Goal: Communication & Community: Answer question/provide support

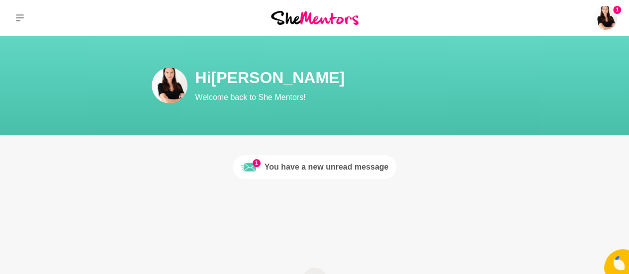
click at [319, 173] on div "You have a new unread message" at bounding box center [327, 167] width 124 height 12
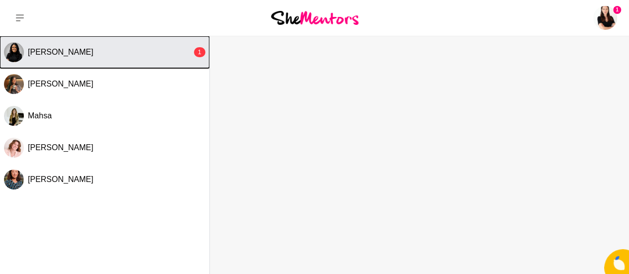
click at [71, 50] on div "[PERSON_NAME]" at bounding box center [110, 52] width 164 height 10
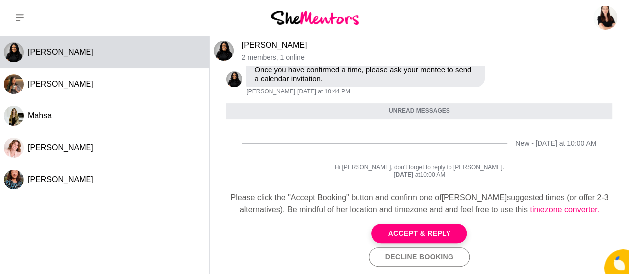
click at [356, 73] on p "Once you have confirmed a time, please ask your mentee to send a calendar invit…" at bounding box center [365, 74] width 223 height 18
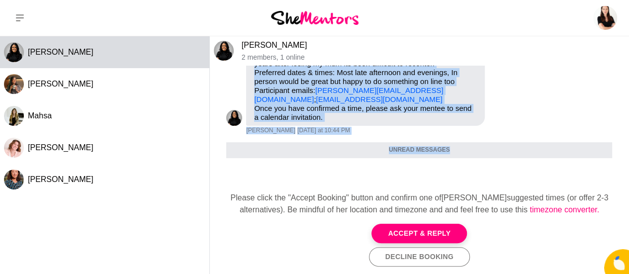
scroll to position [160, 0]
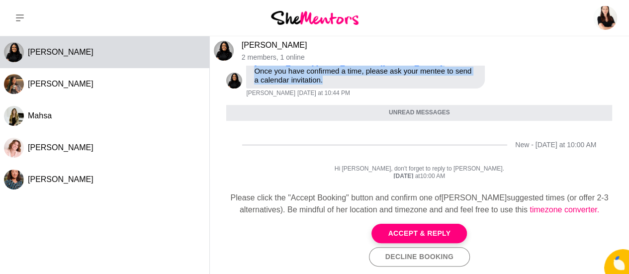
drag, startPoint x: 253, startPoint y: 133, endPoint x: 379, endPoint y: 93, distance: 132.1
click at [379, 93] on div "Pin Mark as unread Flag Mute Hi [PERSON_NAME], I'd love to book a Mentor Hour w…" at bounding box center [419, 21] width 386 height 151
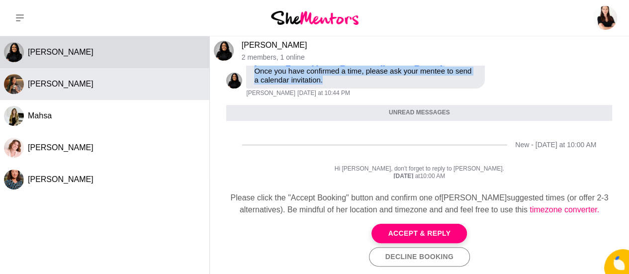
copy div "Purpose of Mentor Hour: Let's do coffee, Let's collaborate Seeking help with: C…"
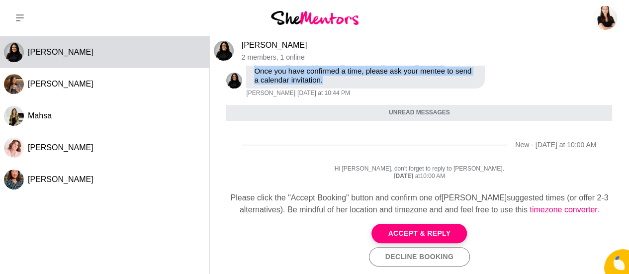
click at [427, 243] on button "Accept & Reply" at bounding box center [420, 233] width 96 height 19
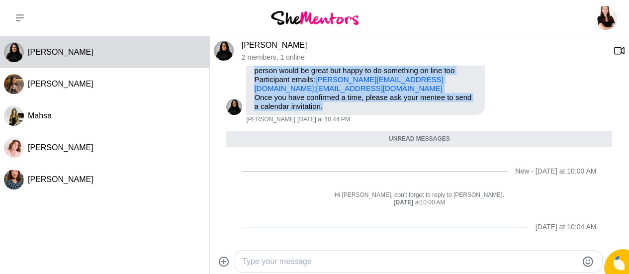
scroll to position [103, 0]
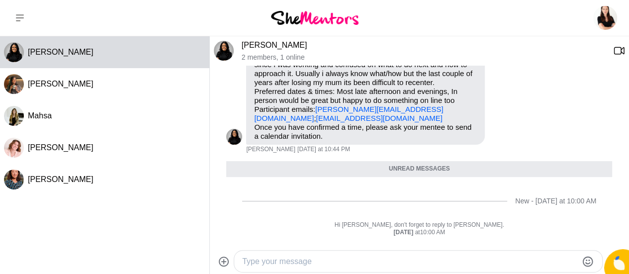
click at [524, 121] on div "Reply Pin Mark as unread Flag Mute" at bounding box center [508, 73] width 39 height 142
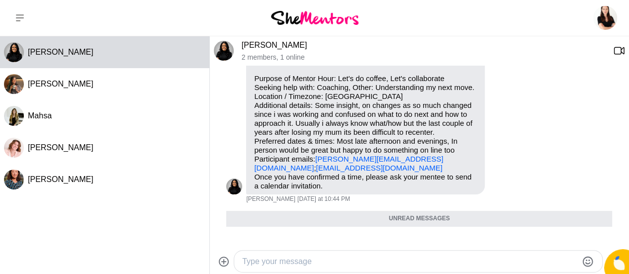
scroll to position [0, 0]
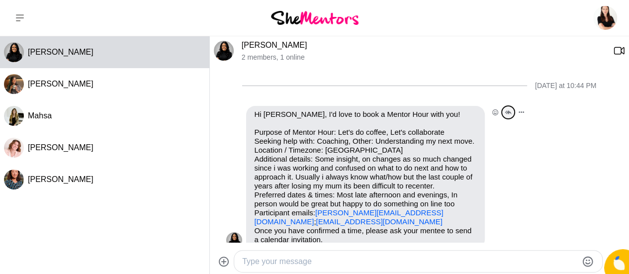
click at [507, 113] on icon "Open Thread" at bounding box center [508, 112] width 7 height 5
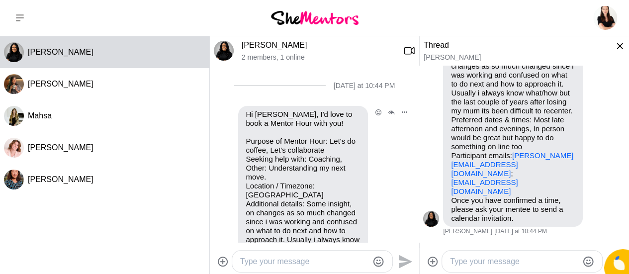
scroll to position [149, 0]
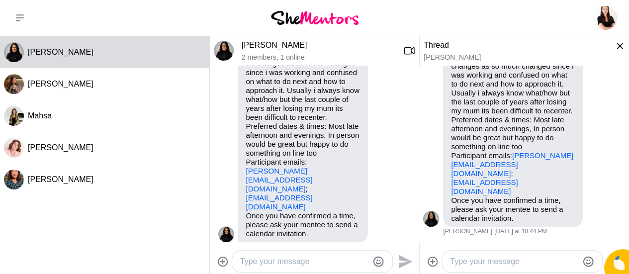
type textarea "Hi [PERSON_NAME], Thank you for reaching out and sharing a bit or where you're …"
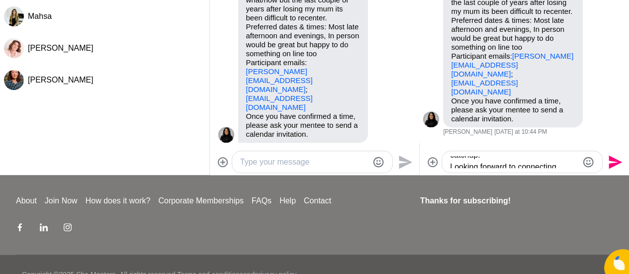
scroll to position [259, 0]
click at [530, 163] on textarea "Hi [PERSON_NAME], Thank you for reaching out and sharing a bit or where you're …" at bounding box center [514, 162] width 128 height 12
click at [617, 157] on icon "Send" at bounding box center [614, 162] width 16 height 16
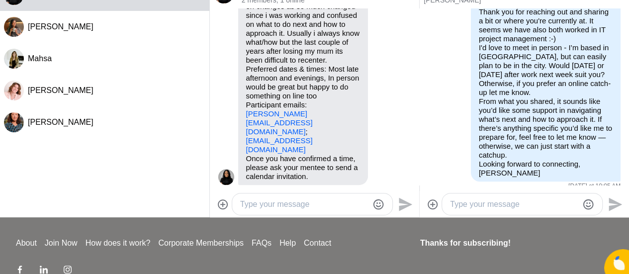
scroll to position [0, 0]
